Goal: Register for event/course

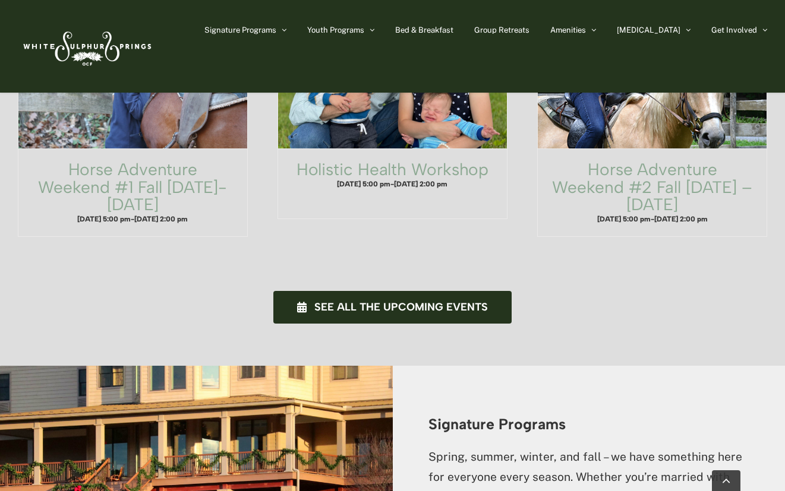
scroll to position [951, 0]
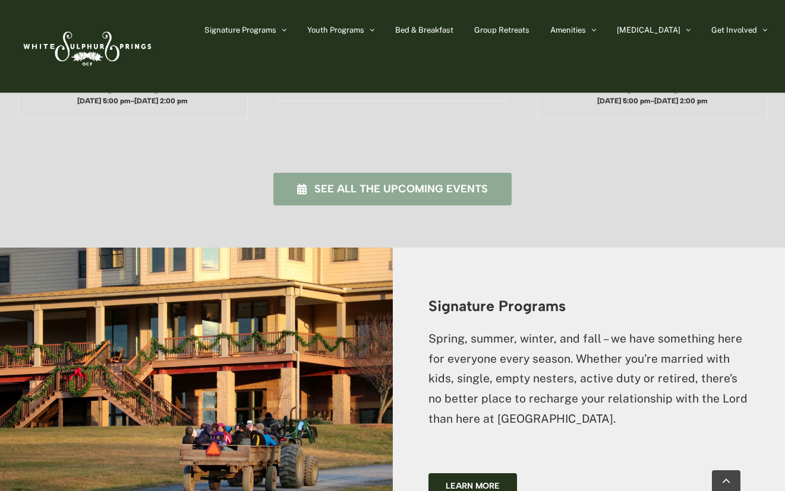
click at [418, 183] on span "See all the upcoming events" at bounding box center [400, 189] width 173 height 12
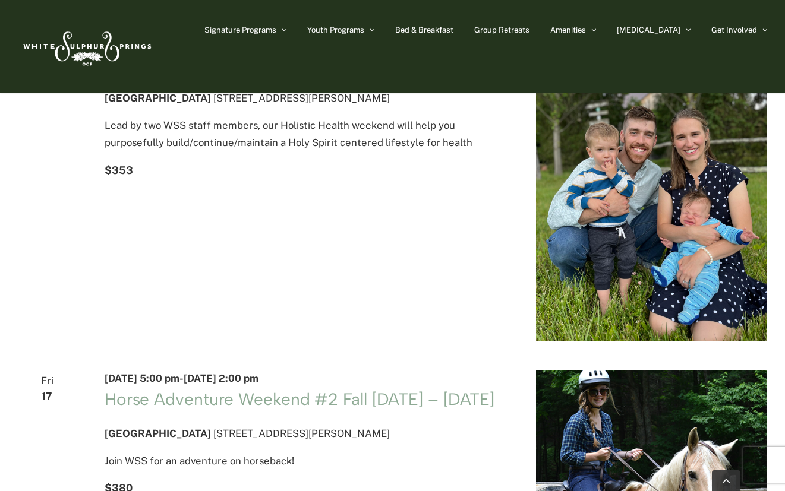
scroll to position [59, 0]
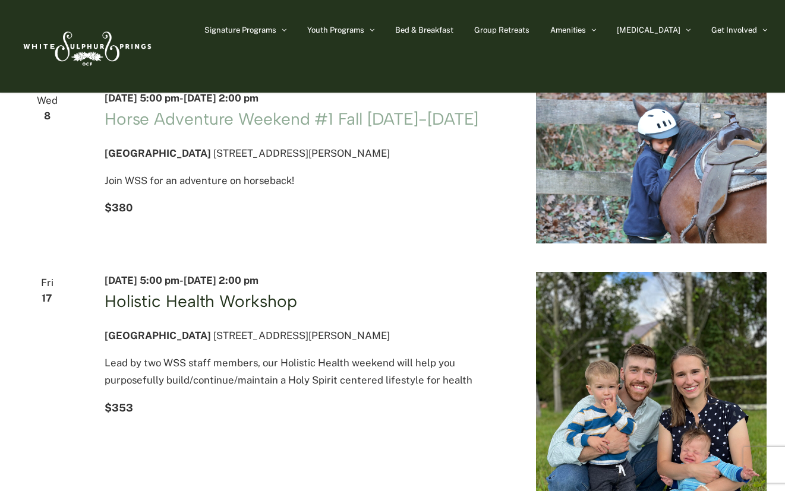
click at [171, 307] on link "Holistic Health Workshop" at bounding box center [201, 301] width 192 height 20
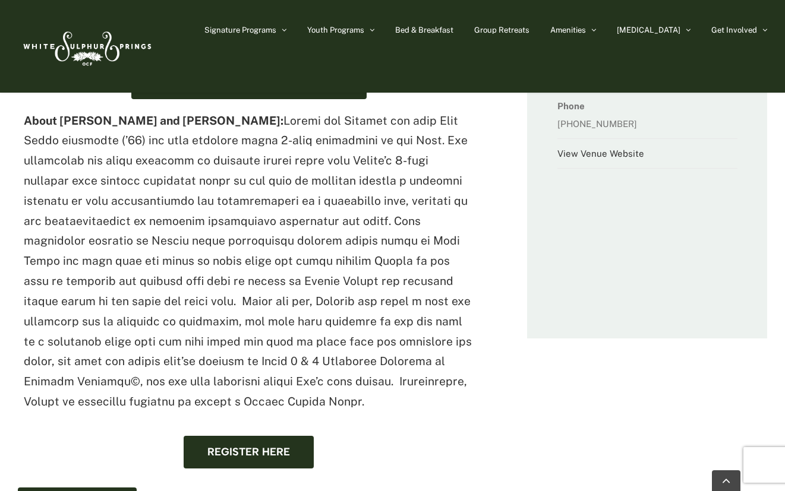
scroll to position [356, 0]
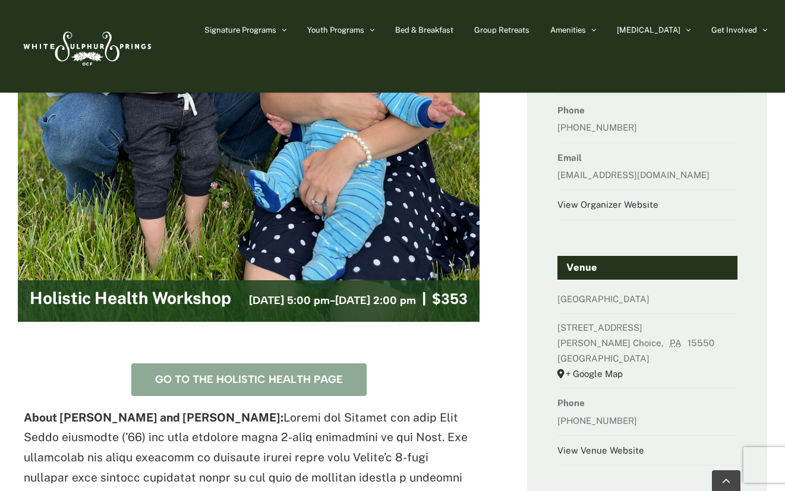
click at [233, 392] on link "Go to the Holistic Health Page" at bounding box center [248, 380] width 235 height 33
